Goal: Transaction & Acquisition: Purchase product/service

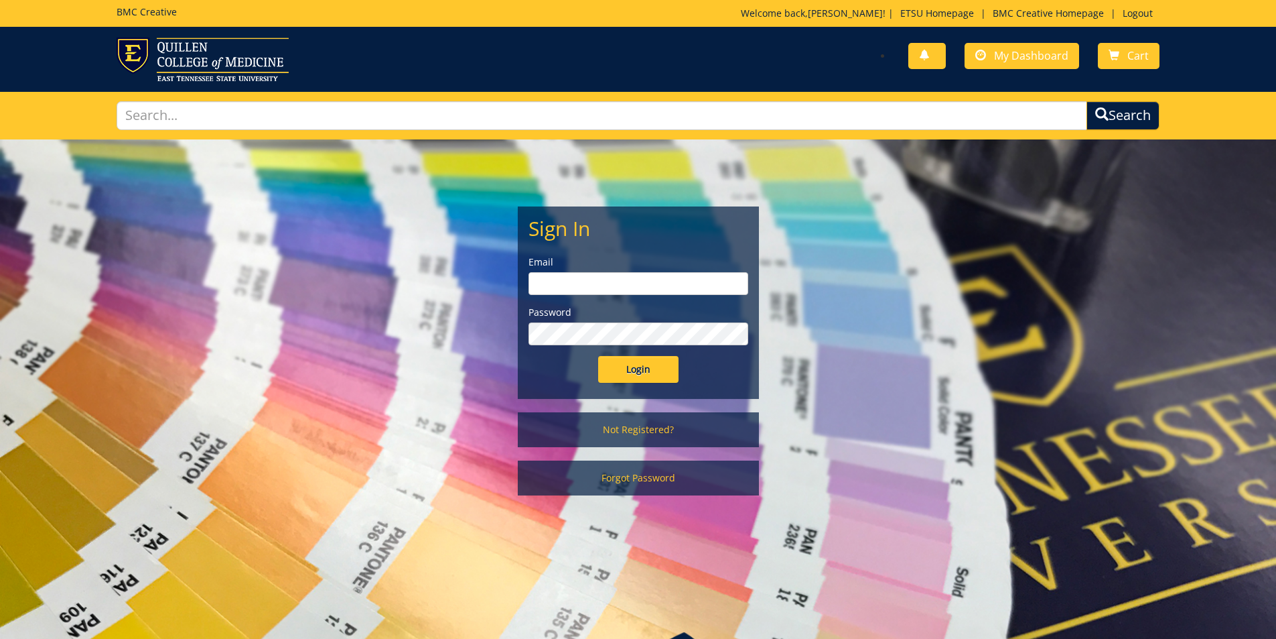
click at [591, 288] on input "email" at bounding box center [639, 283] width 220 height 23
type input "[PERSON_NAME][EMAIL_ADDRESS][DOMAIN_NAME]"
click at [598, 356] on input "Login" at bounding box center [638, 369] width 80 height 27
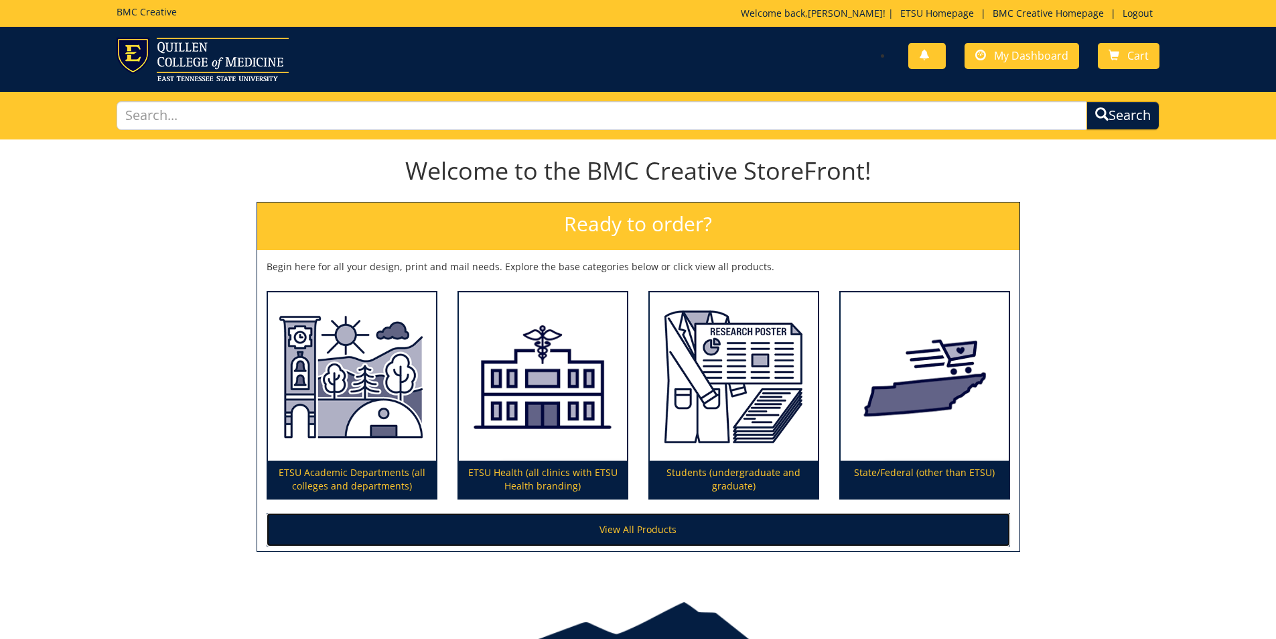
click at [641, 534] on link "View All Products" at bounding box center [639, 530] width 744 height 34
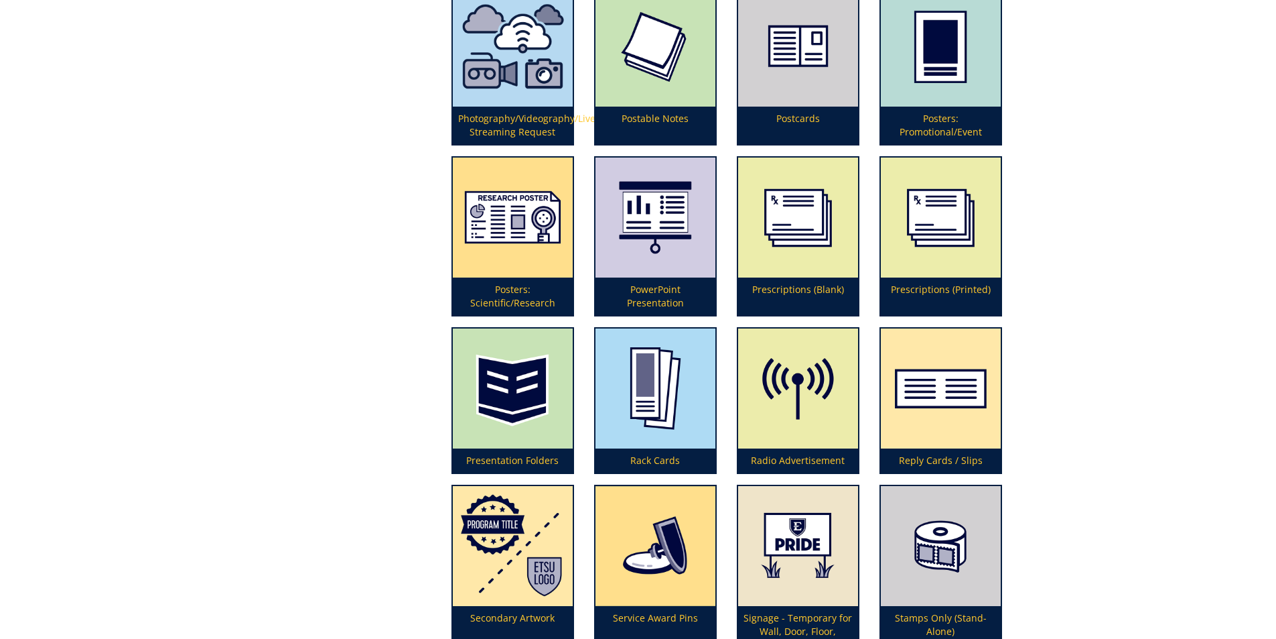
scroll to position [3281, 0]
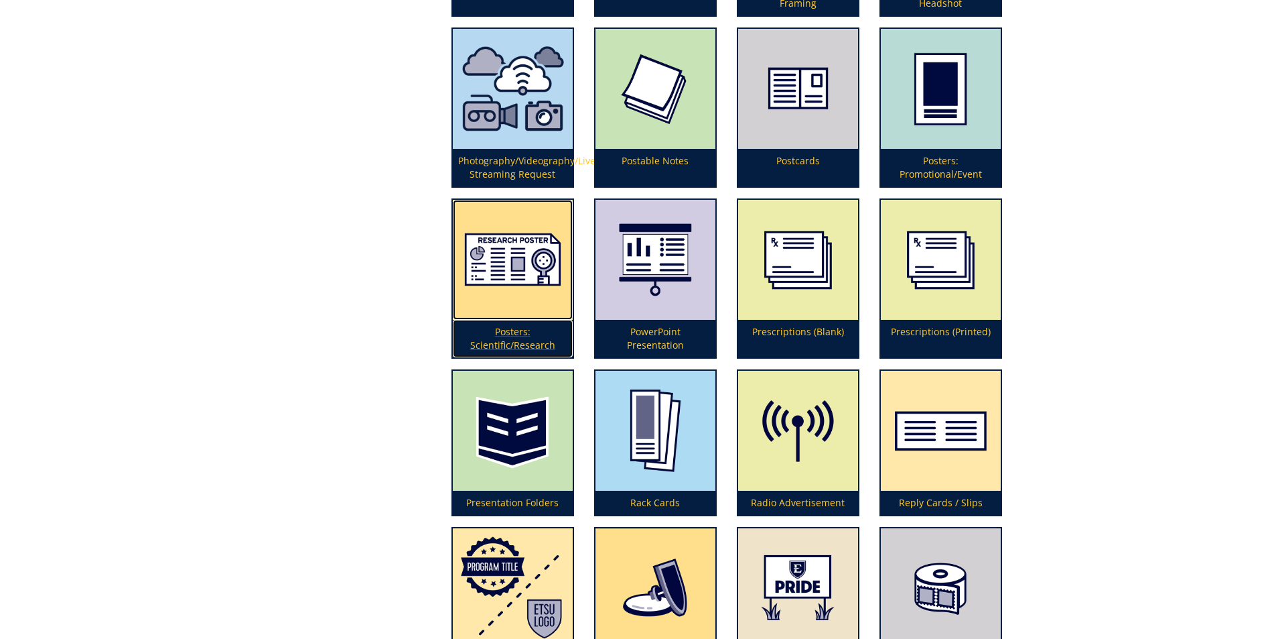
click at [511, 266] on img at bounding box center [513, 260] width 120 height 120
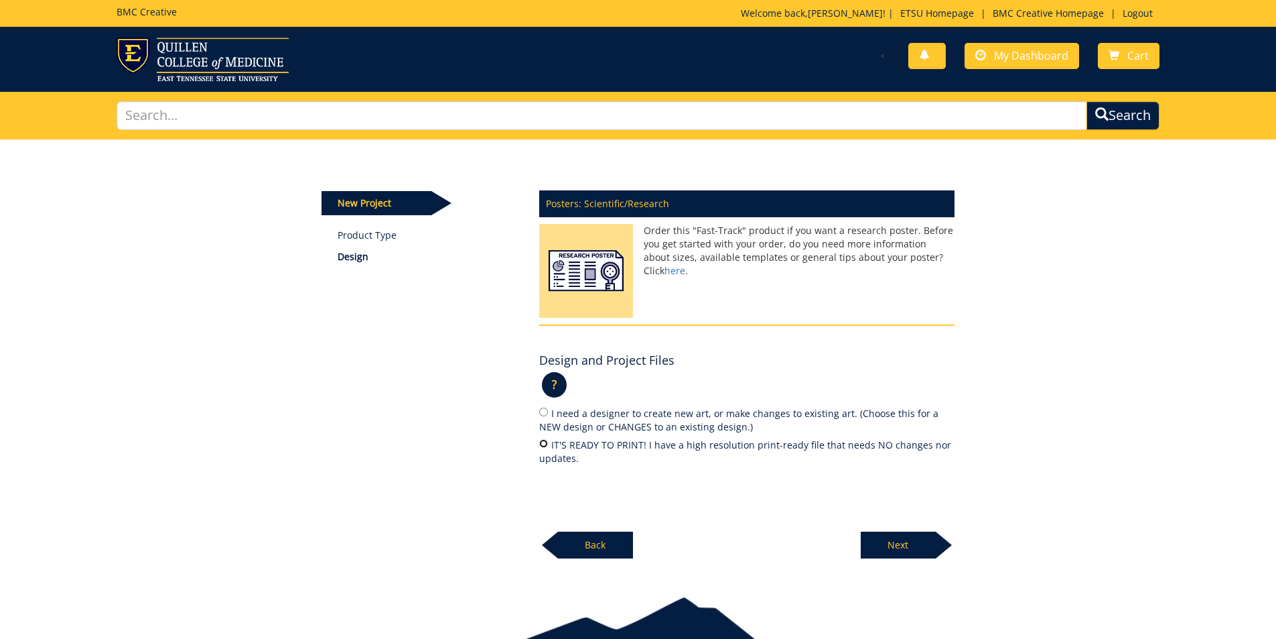
click at [546, 448] on input "IT'S READY TO PRINT! I have a high resolution print-ready file that needs NO ch…" at bounding box center [543, 443] width 9 height 9
radio input "true"
click at [907, 540] on p "Next" at bounding box center [898, 544] width 75 height 27
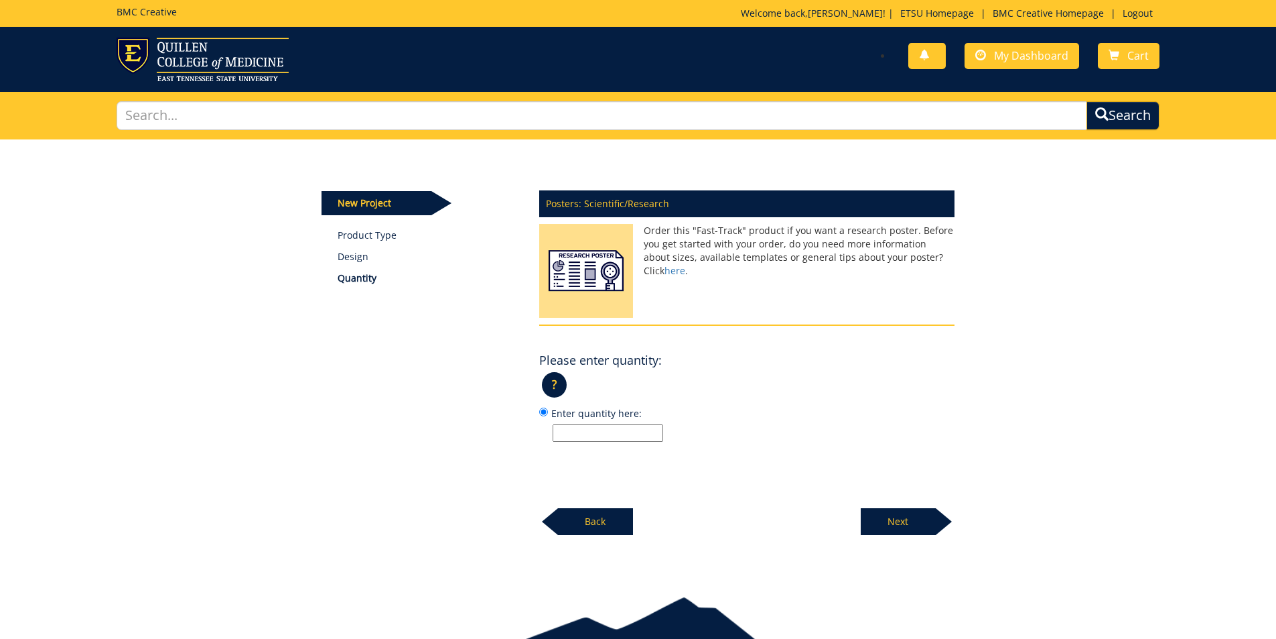
click at [584, 437] on input "Enter quantity here:" at bounding box center [608, 432] width 111 height 17
type input "1"
click at [919, 513] on p "Next" at bounding box center [898, 521] width 75 height 27
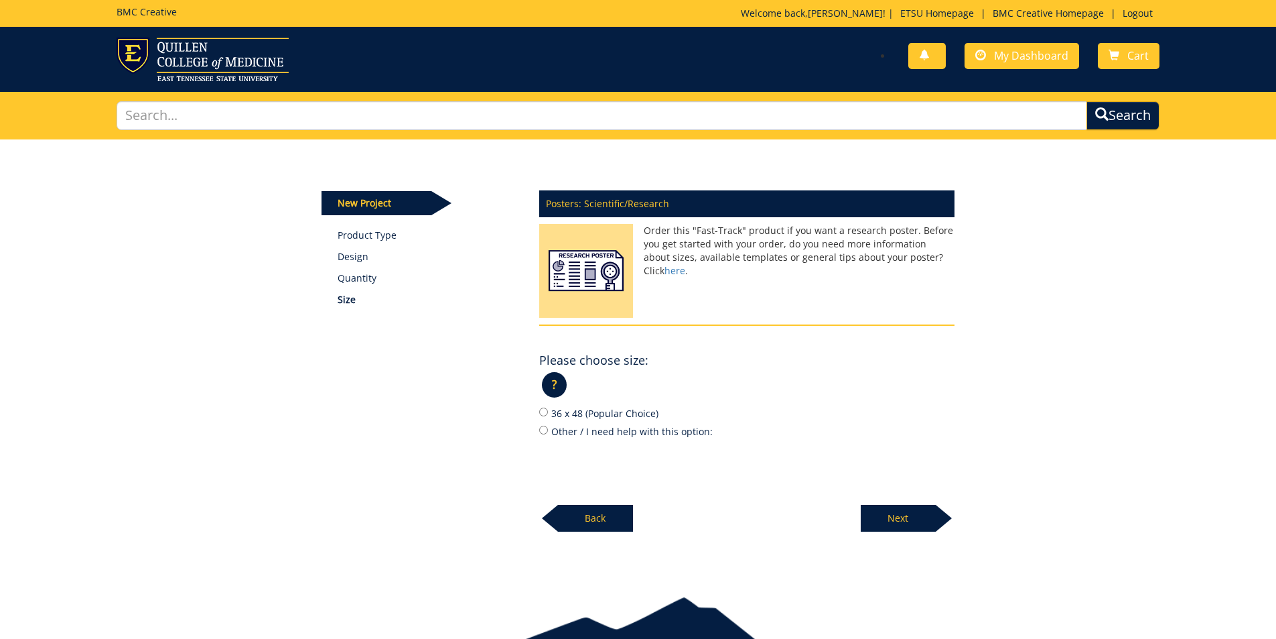
click at [550, 385] on p "?" at bounding box center [554, 384] width 25 height 25
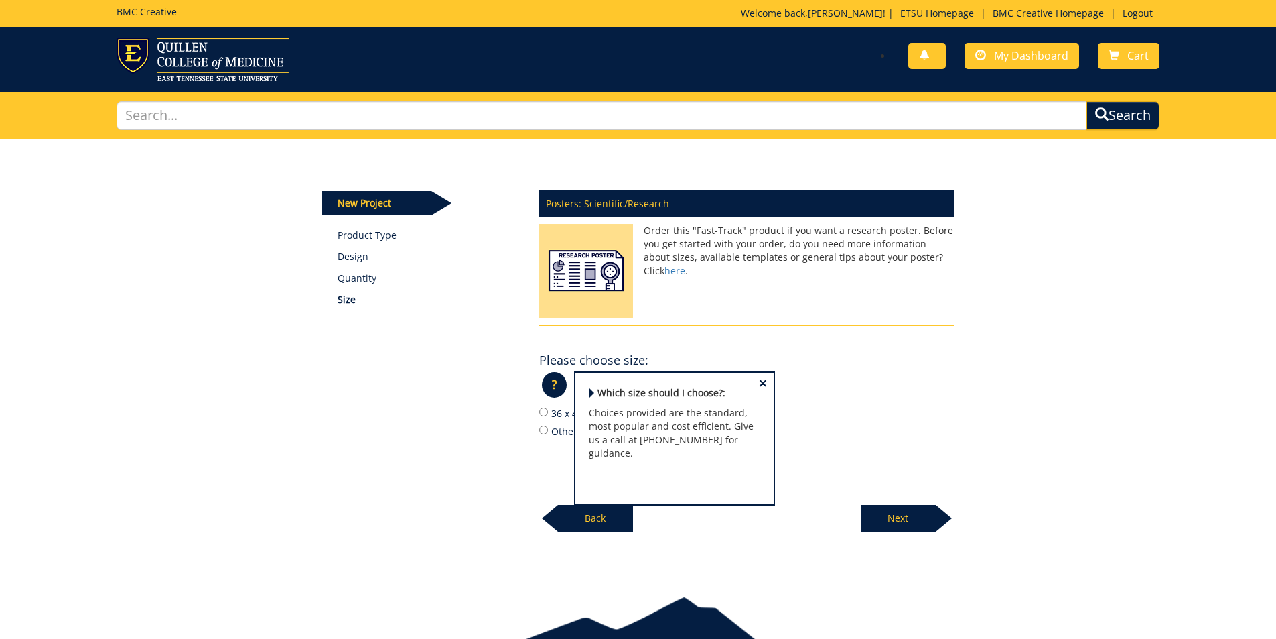
click at [345, 405] on div "New Project Product Type Design Quantity Size Posters: Scientific/Research Orde…" at bounding box center [638, 335] width 653 height 393
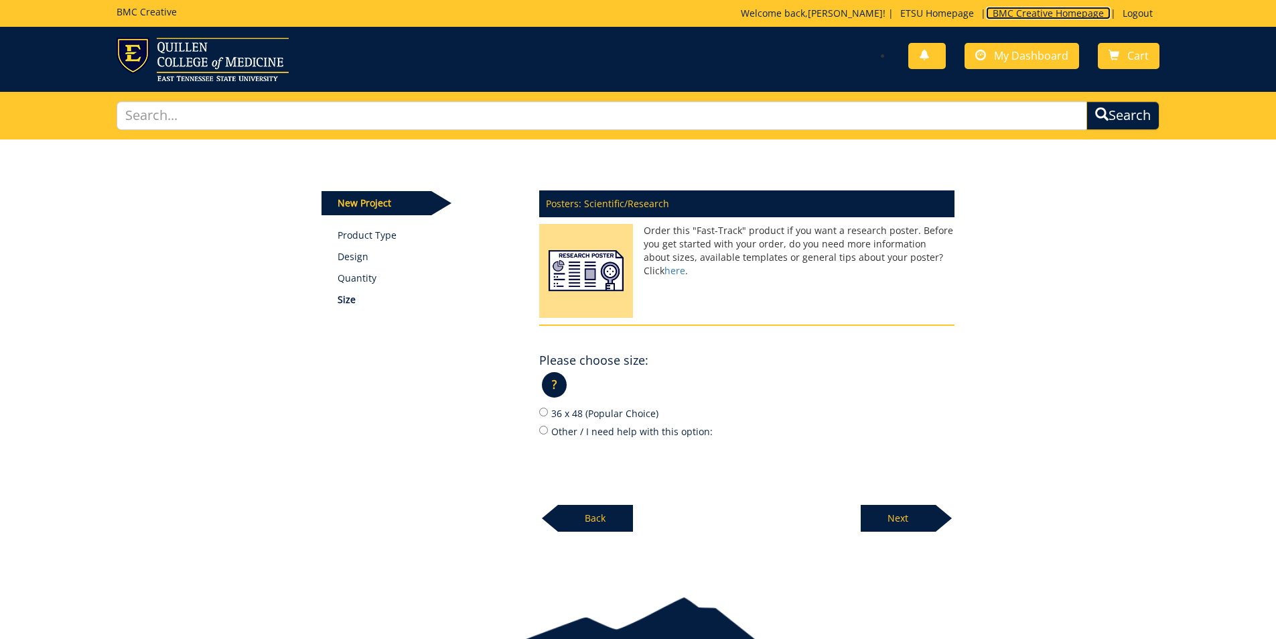
click at [1068, 15] on link "BMC Creative Homepage" at bounding box center [1048, 13] width 125 height 13
